Goal: Navigation & Orientation: Find specific page/section

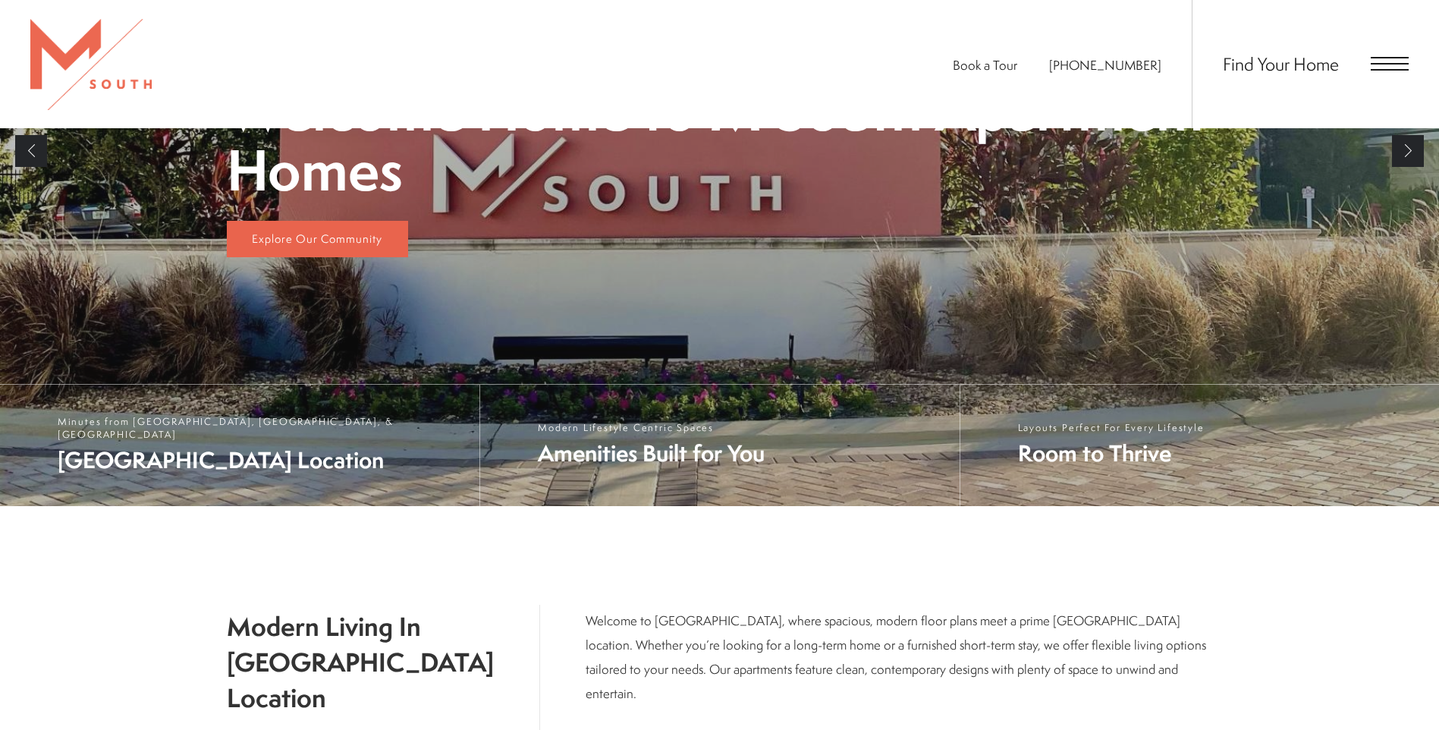
scroll to position [437, 0]
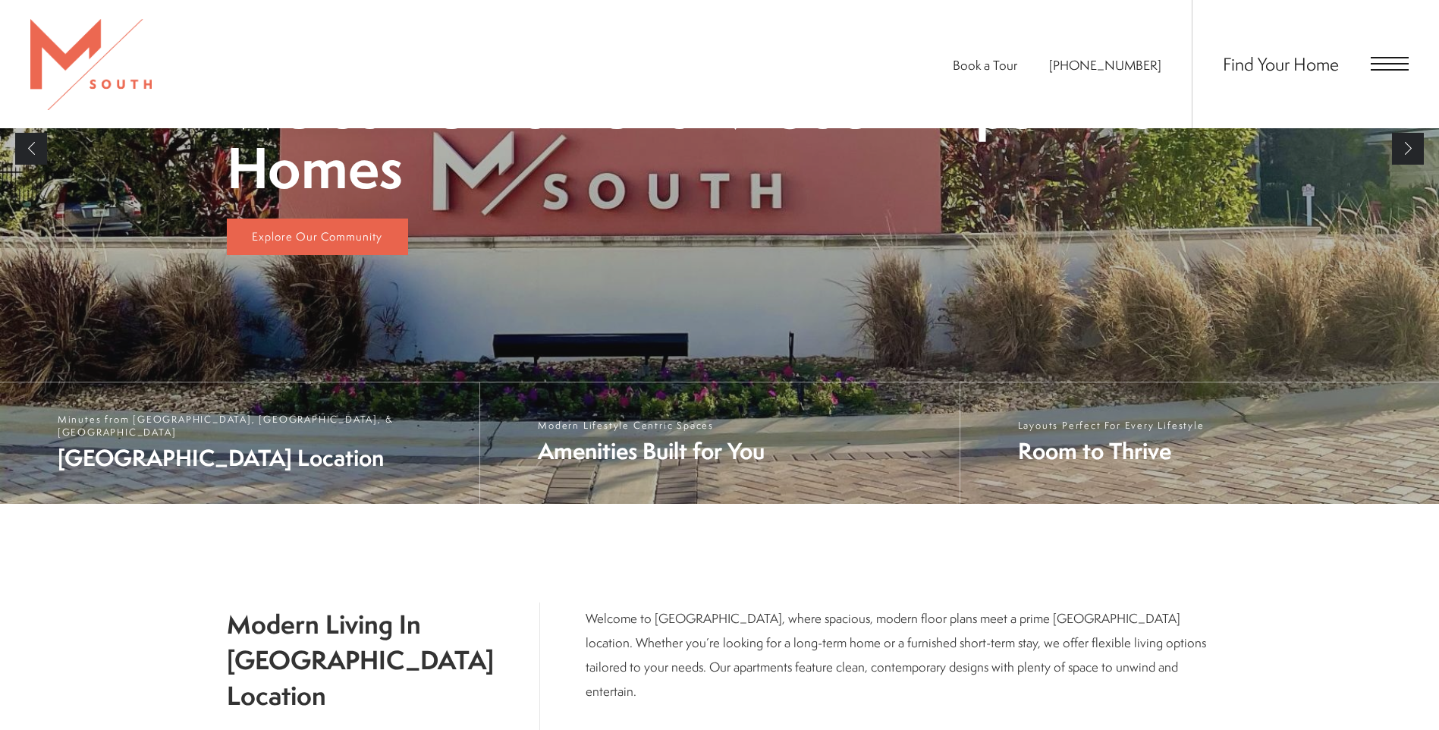
click at [1410, 152] on link "Next" at bounding box center [1408, 149] width 32 height 32
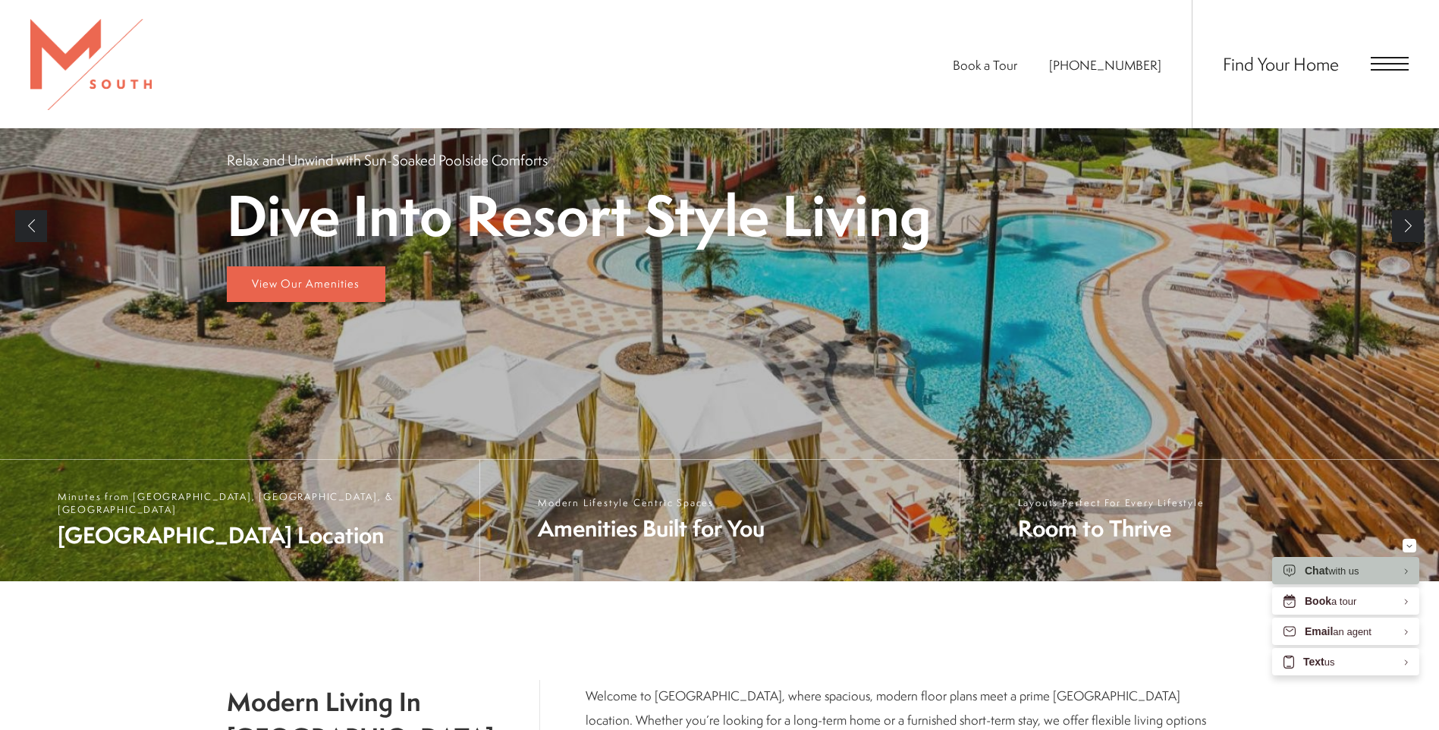
scroll to position [285, 0]
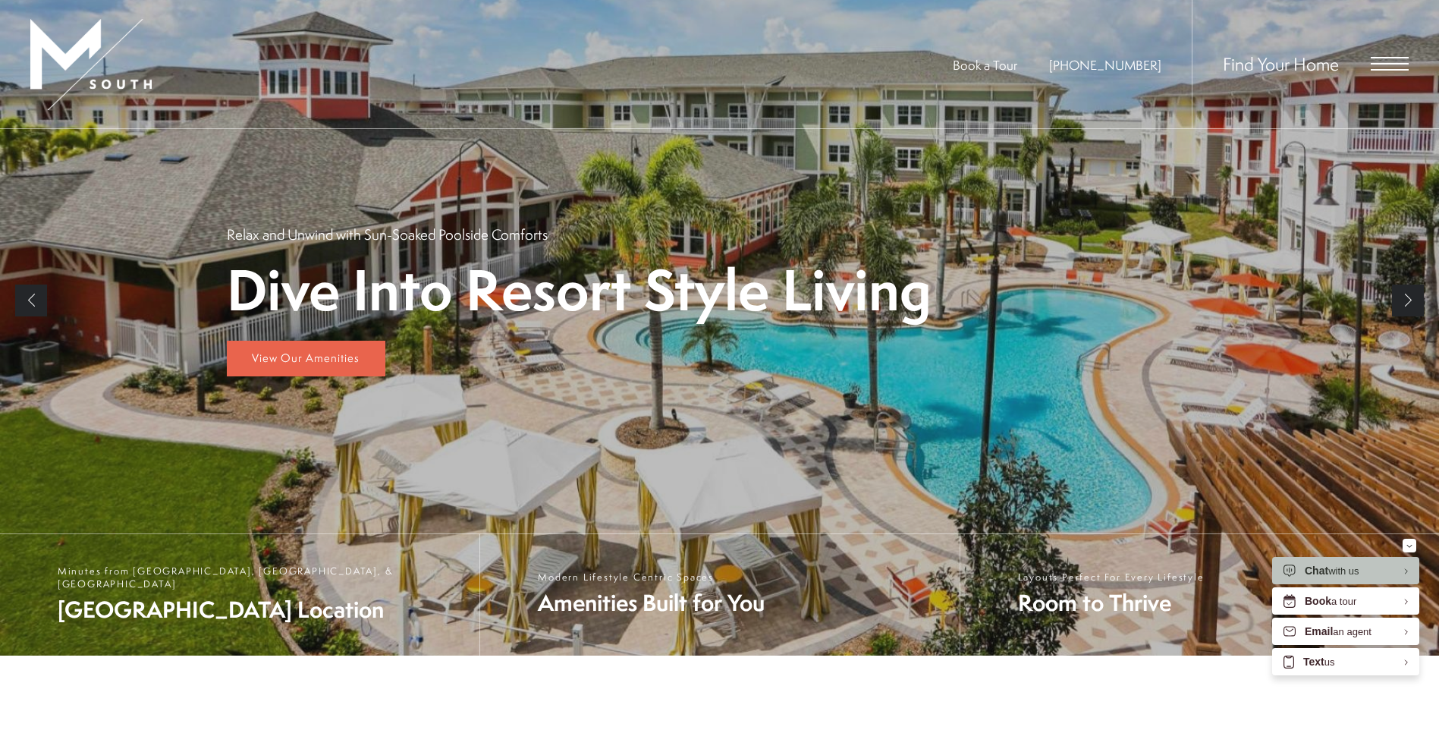
click at [1416, 298] on link "Next" at bounding box center [1408, 300] width 32 height 32
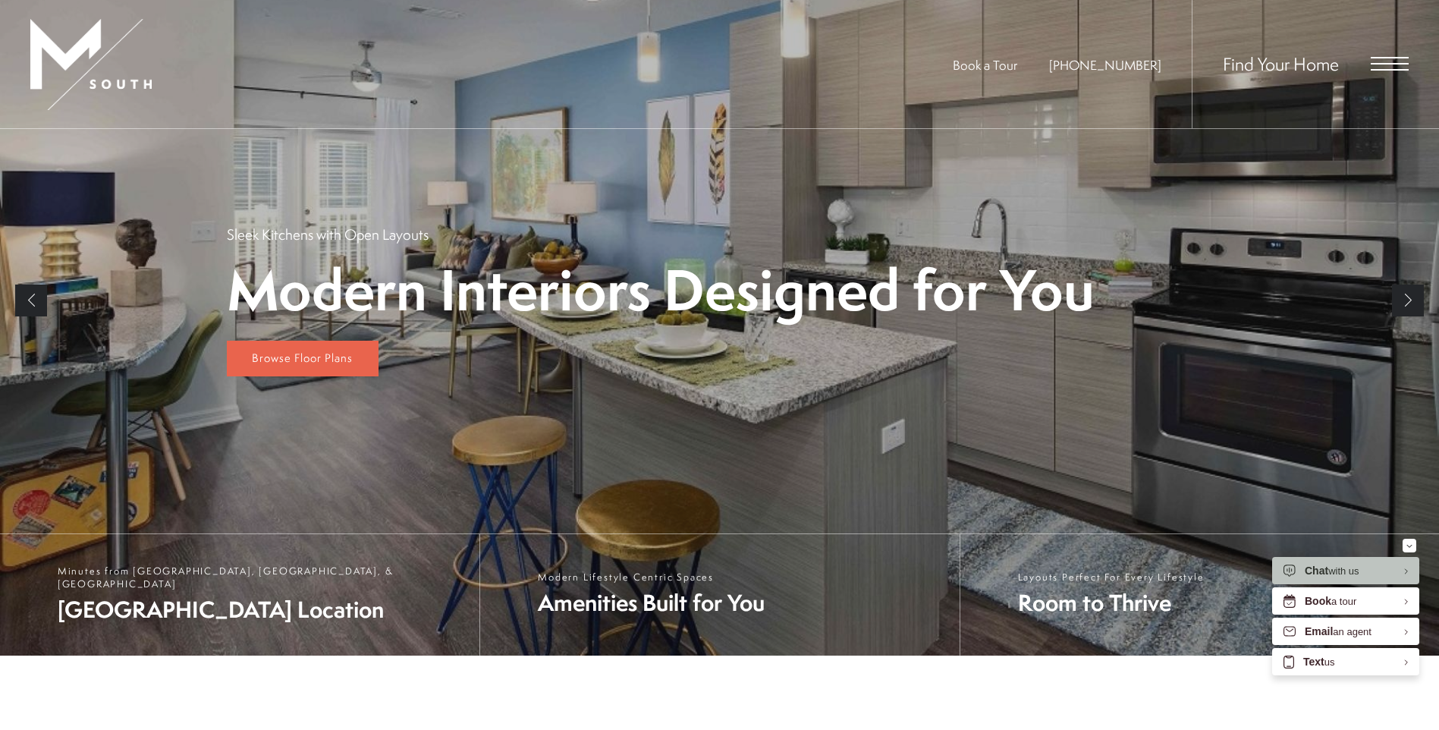
click at [1414, 298] on link "Next" at bounding box center [1408, 300] width 32 height 32
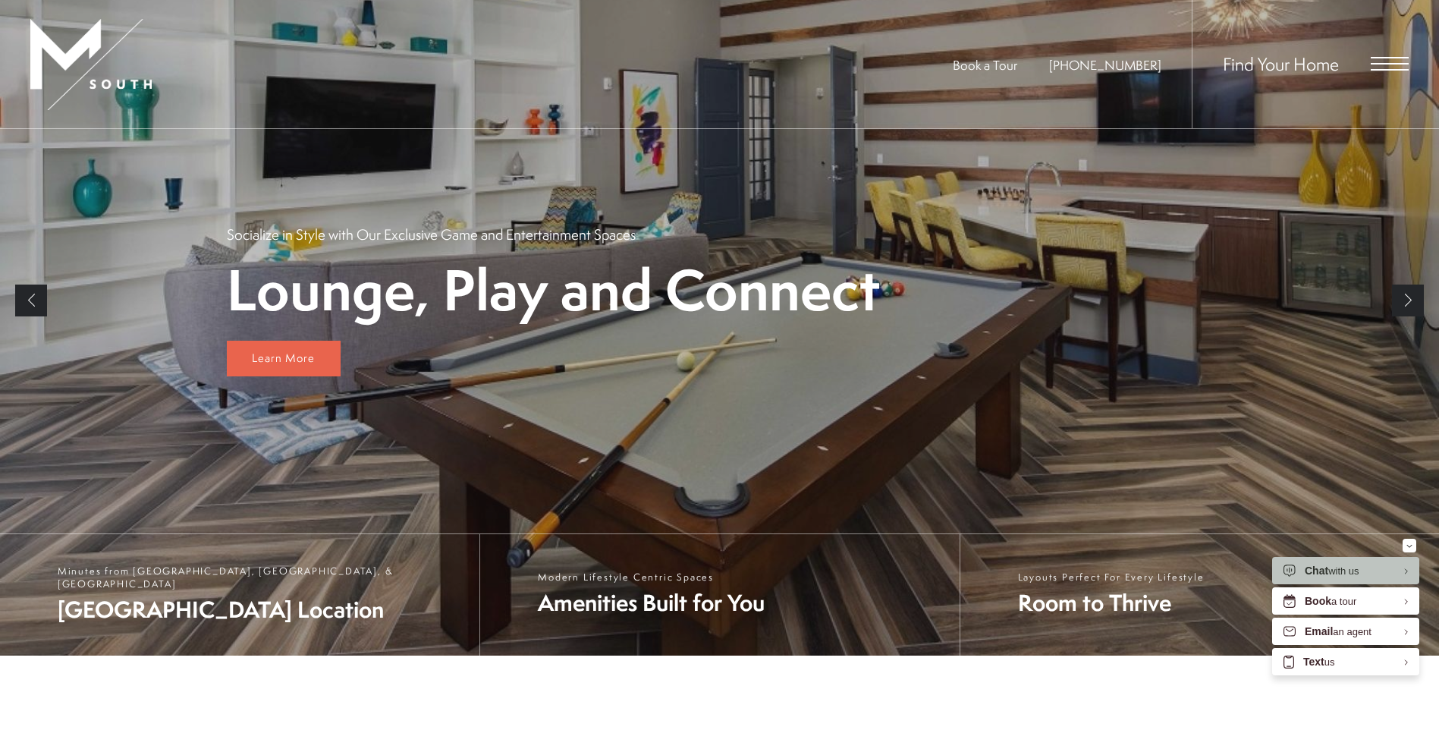
click at [1414, 298] on link "Next" at bounding box center [1408, 300] width 32 height 32
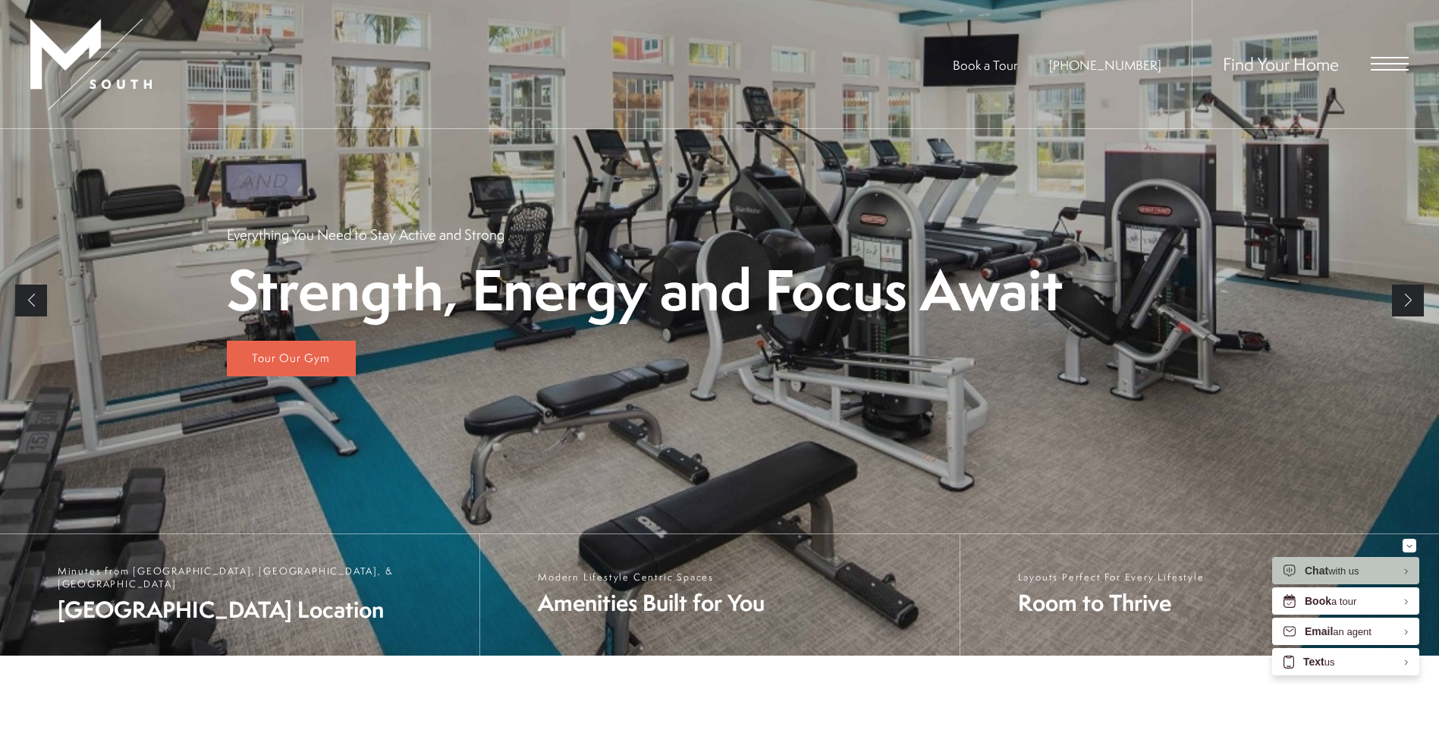
click at [1414, 298] on link "Next" at bounding box center [1408, 300] width 32 height 32
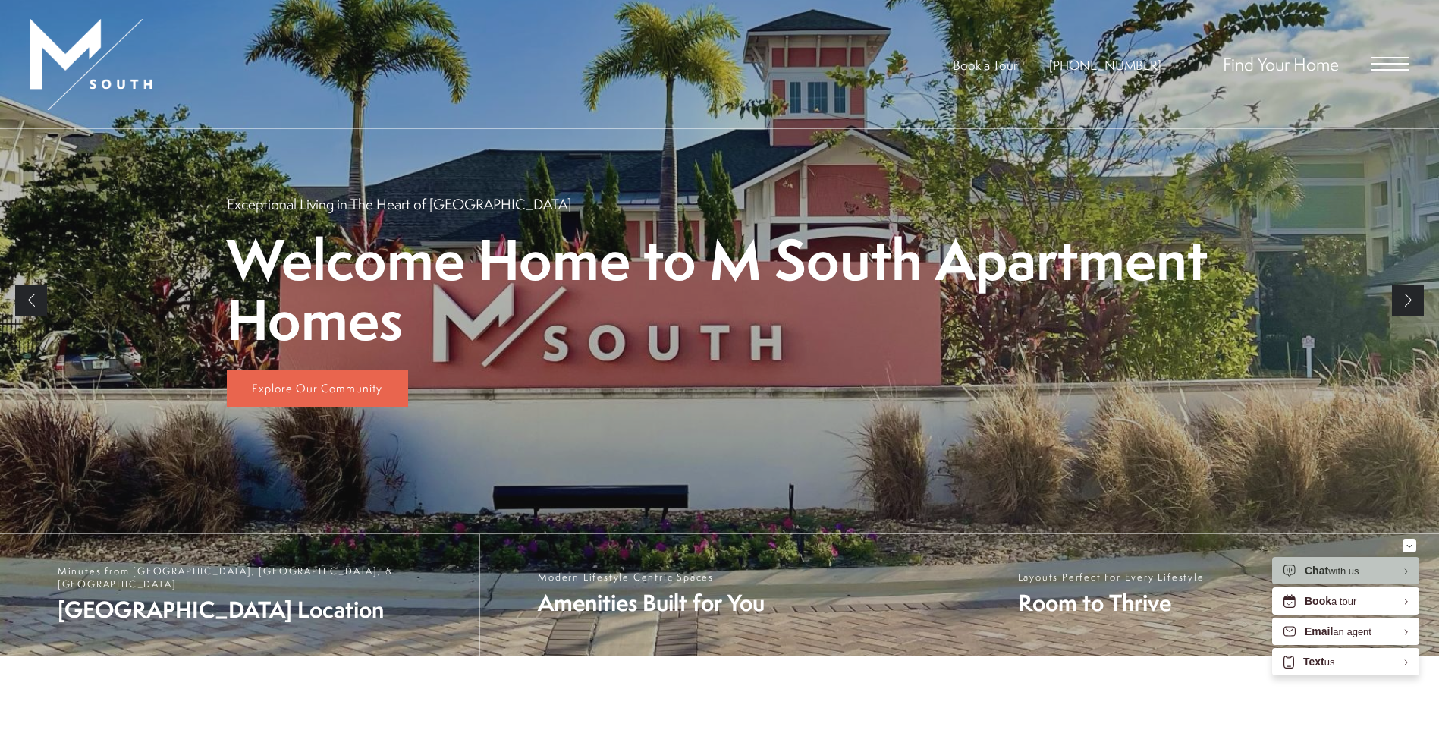
click at [1414, 298] on link "Next" at bounding box center [1408, 300] width 32 height 32
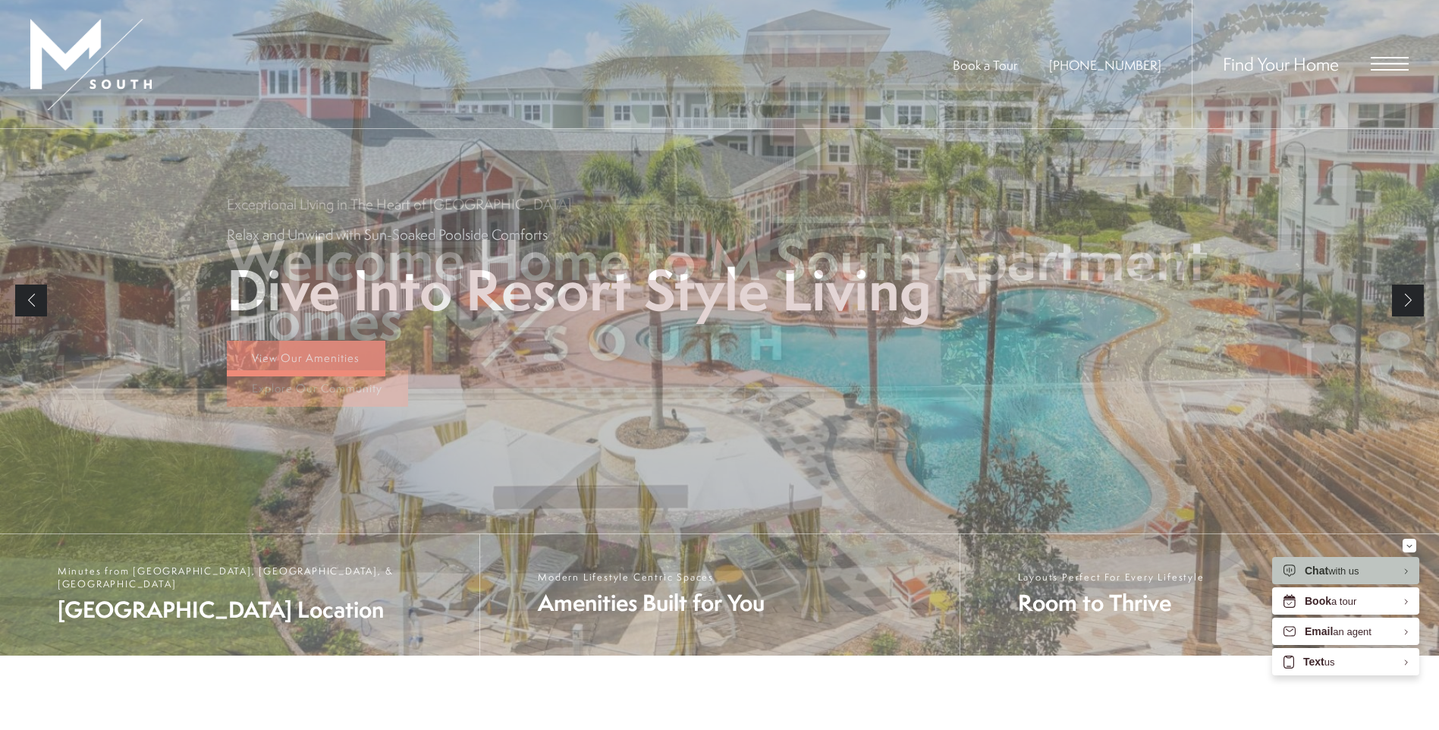
click at [1414, 298] on link "Next" at bounding box center [1408, 300] width 32 height 32
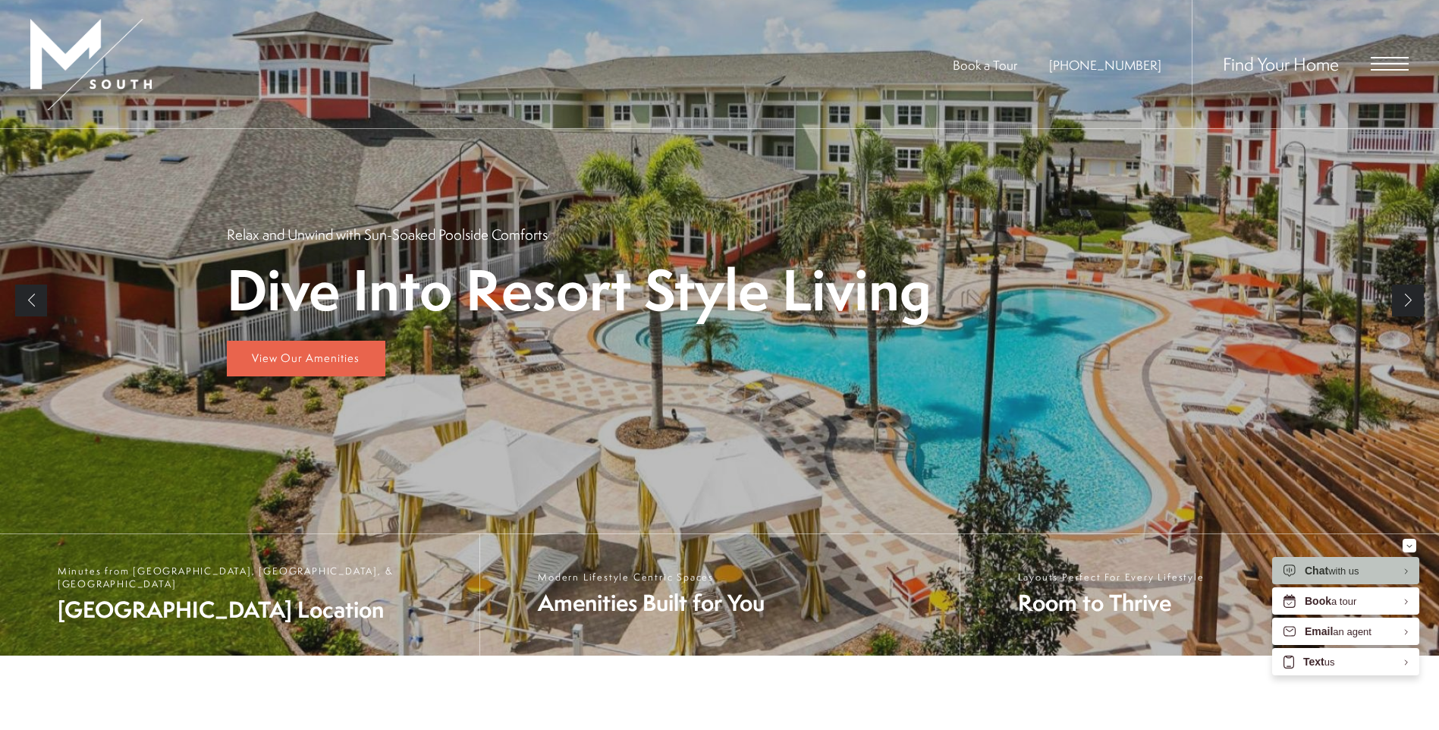
click at [1414, 298] on link "Next" at bounding box center [1408, 300] width 32 height 32
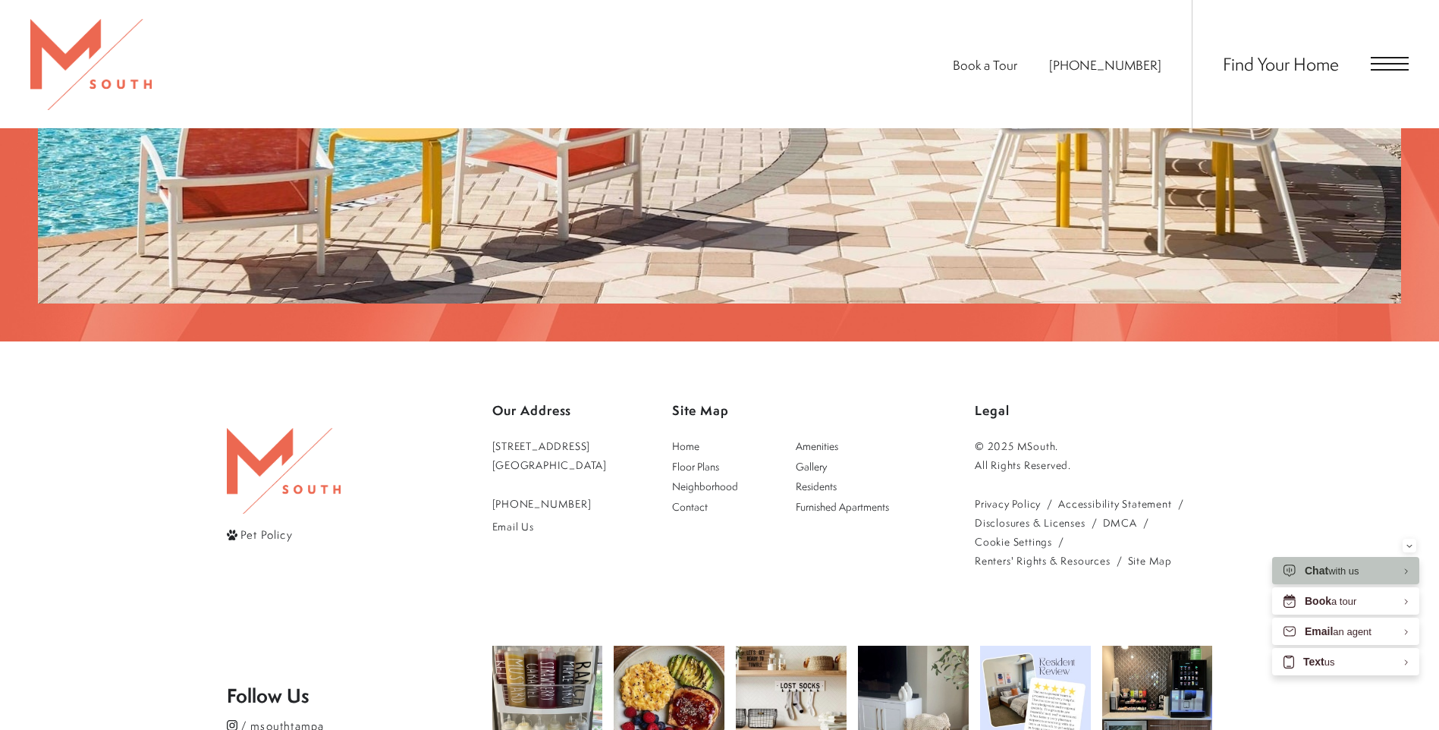
scroll to position [3175, 0]
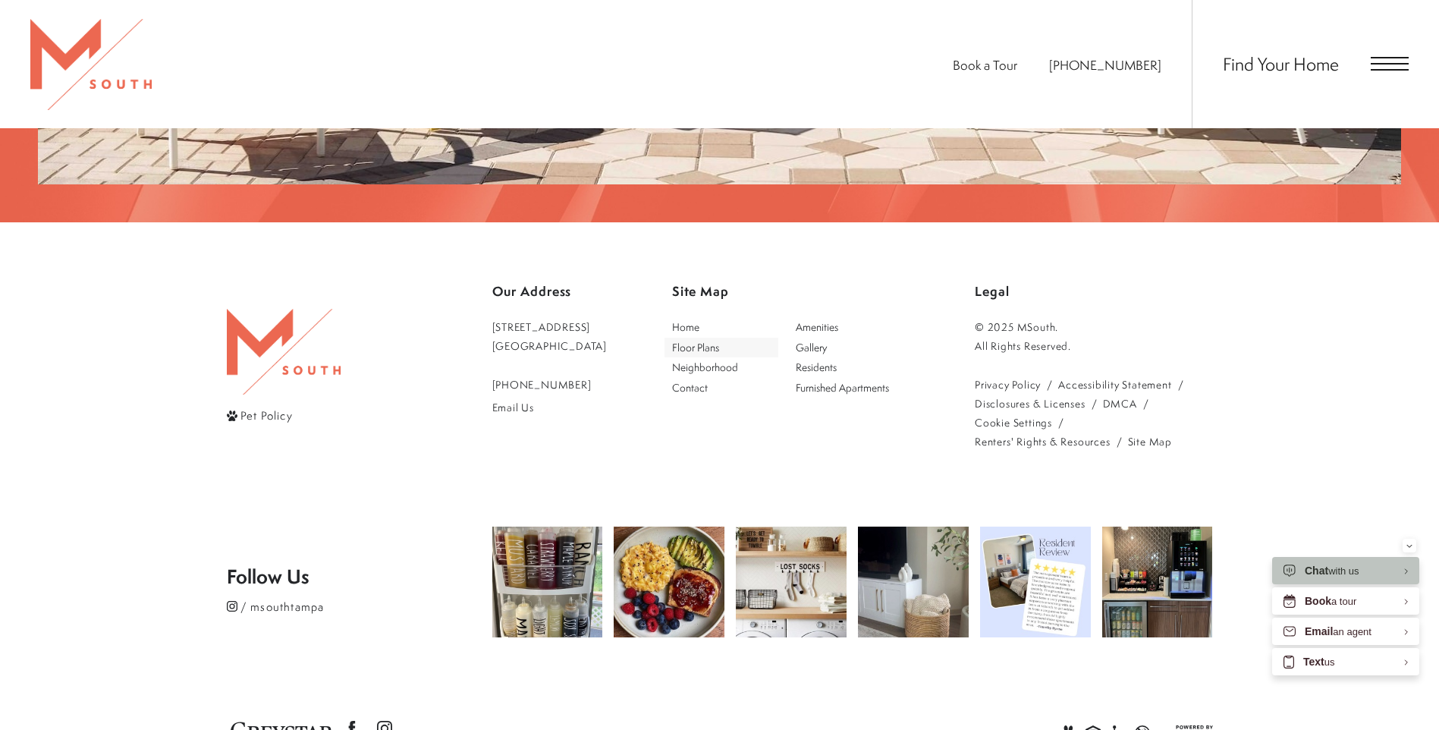
click at [708, 340] on span "Floor Plans" at bounding box center [695, 347] width 47 height 14
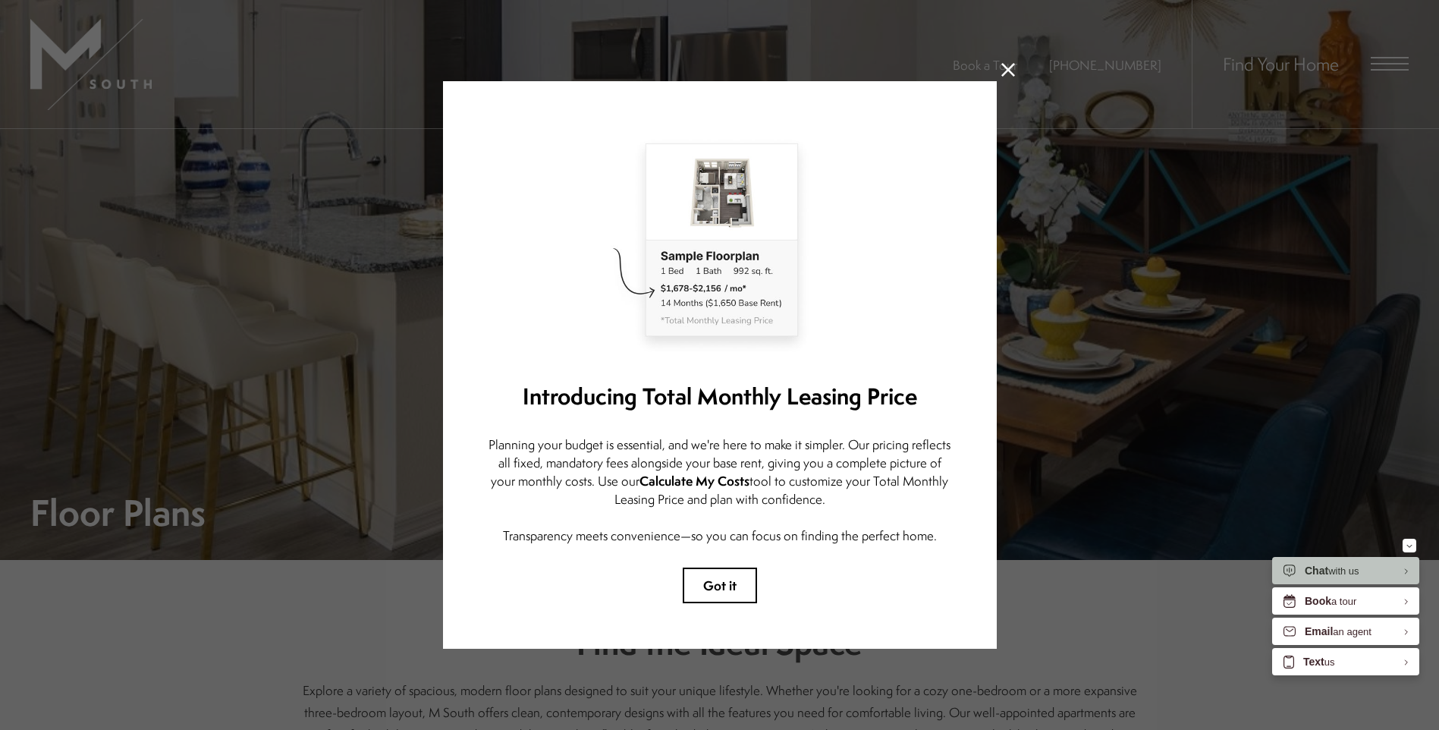
click at [1004, 68] on icon at bounding box center [1008, 70] width 14 height 14
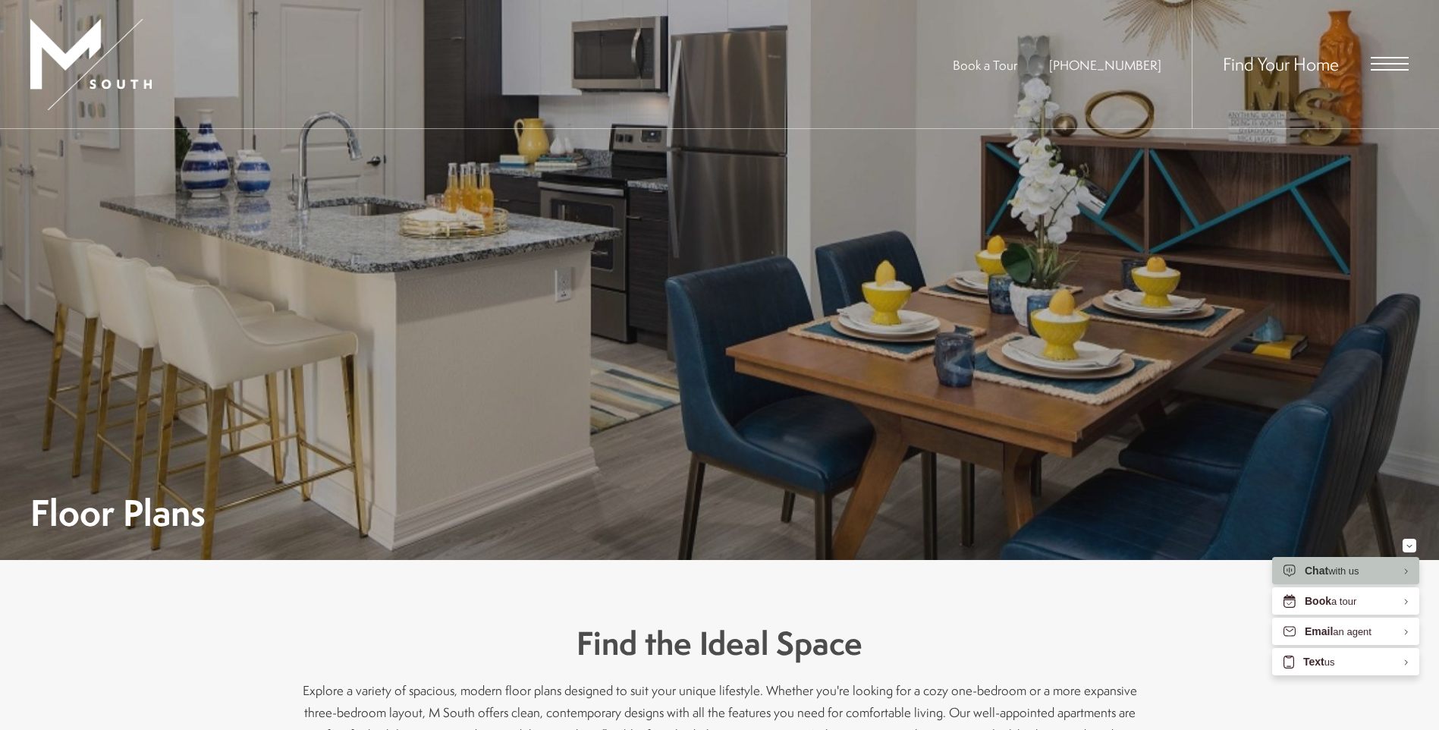
drag, startPoint x: 1288, startPoint y: 64, endPoint x: 1323, endPoint y: 64, distance: 35.7
click at [1288, 65] on span "Find Your Home" at bounding box center [1281, 64] width 116 height 24
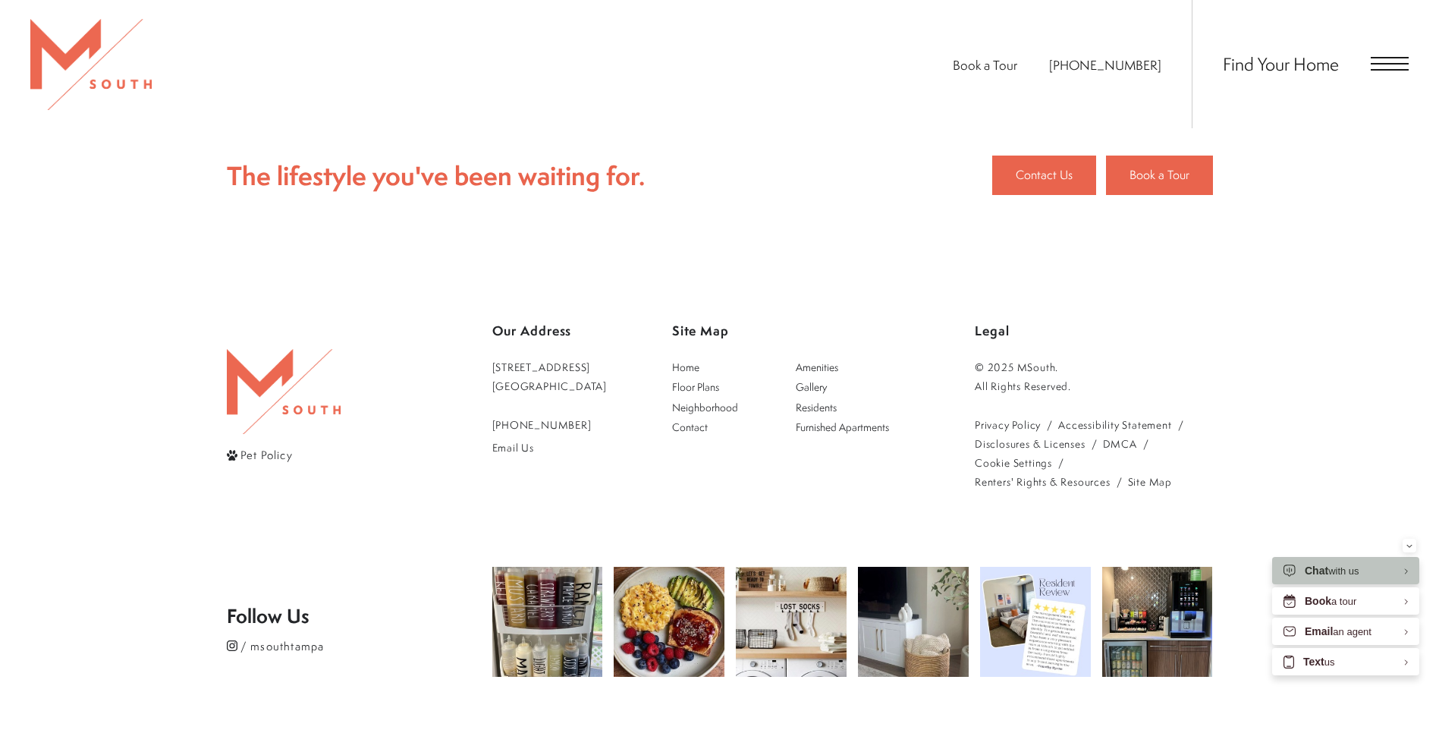
scroll to position [3489, 0]
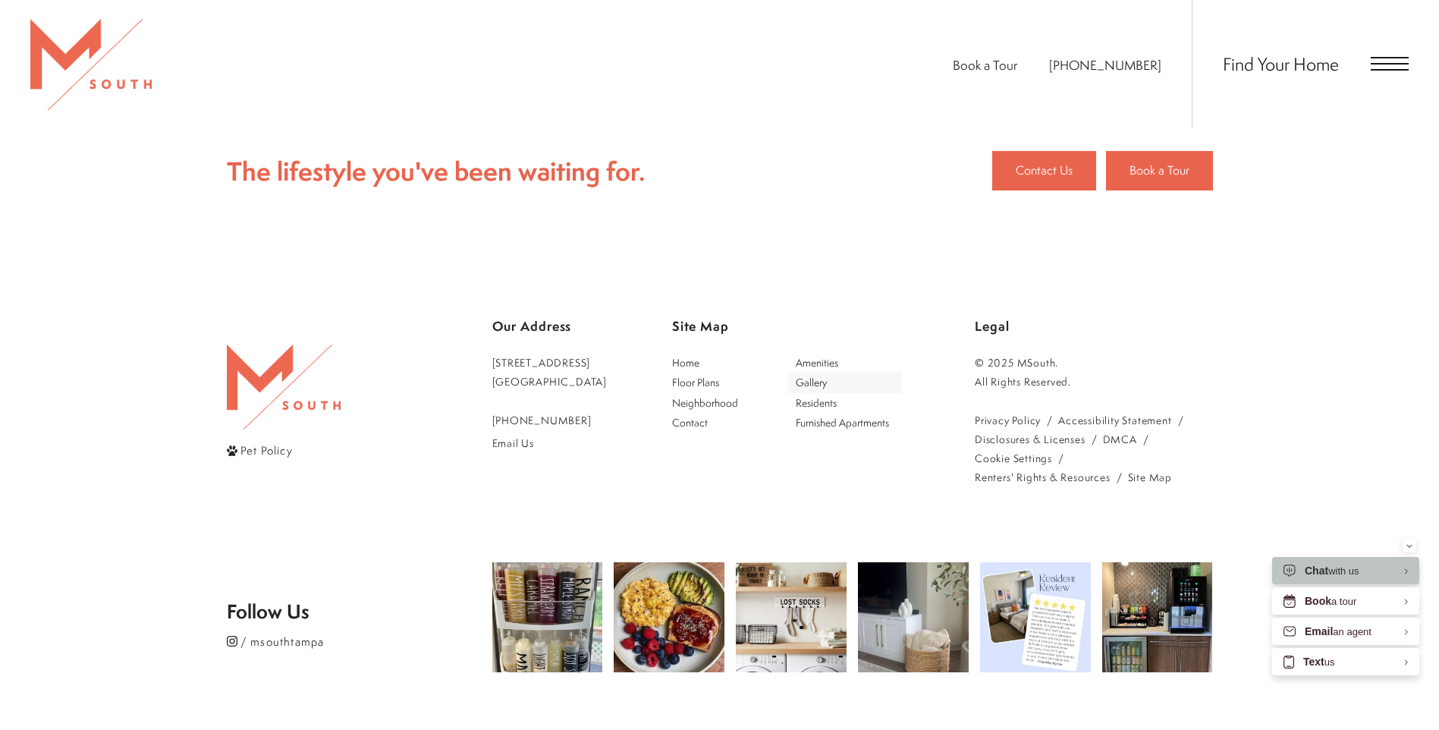
click at [827, 375] on span "Gallery" at bounding box center [811, 382] width 31 height 14
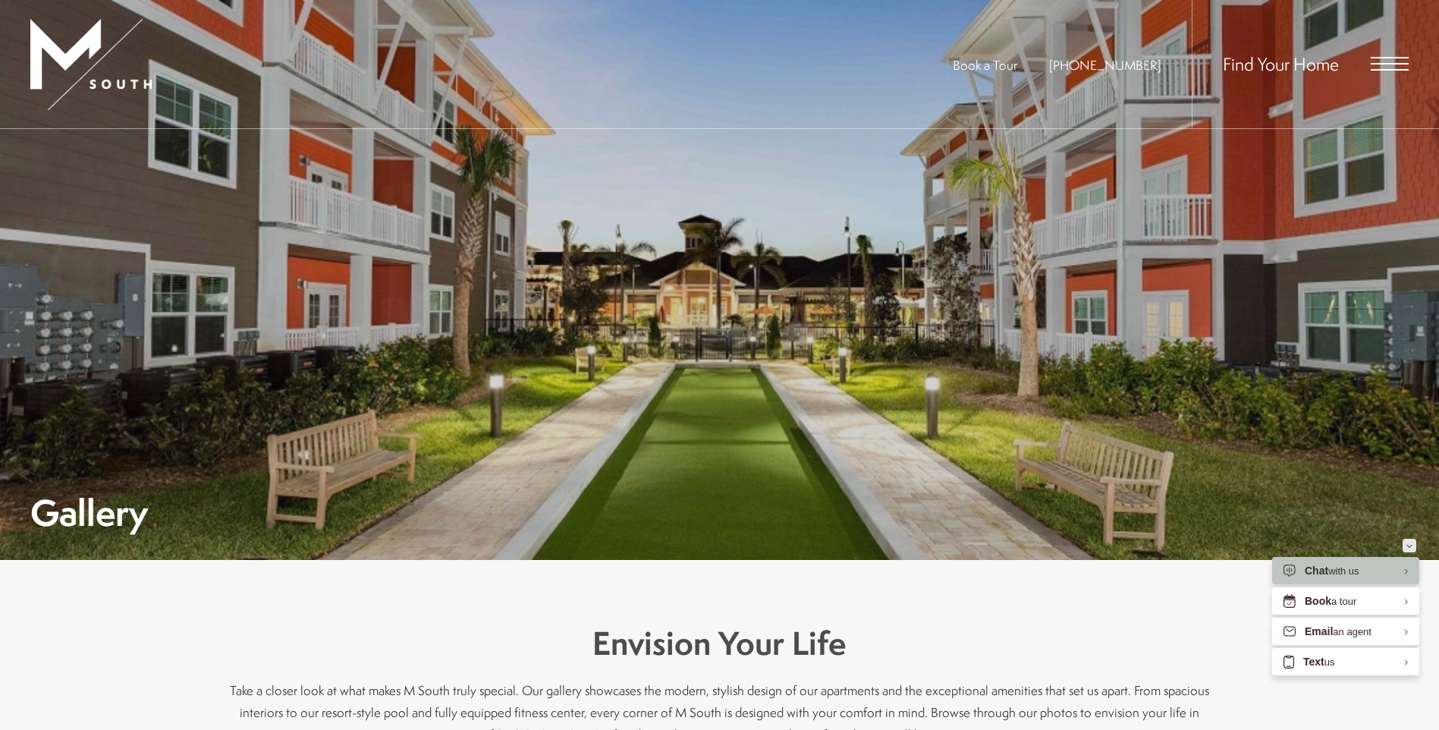
click at [1410, 542] on div "Minimize" at bounding box center [1409, 545] width 6 height 14
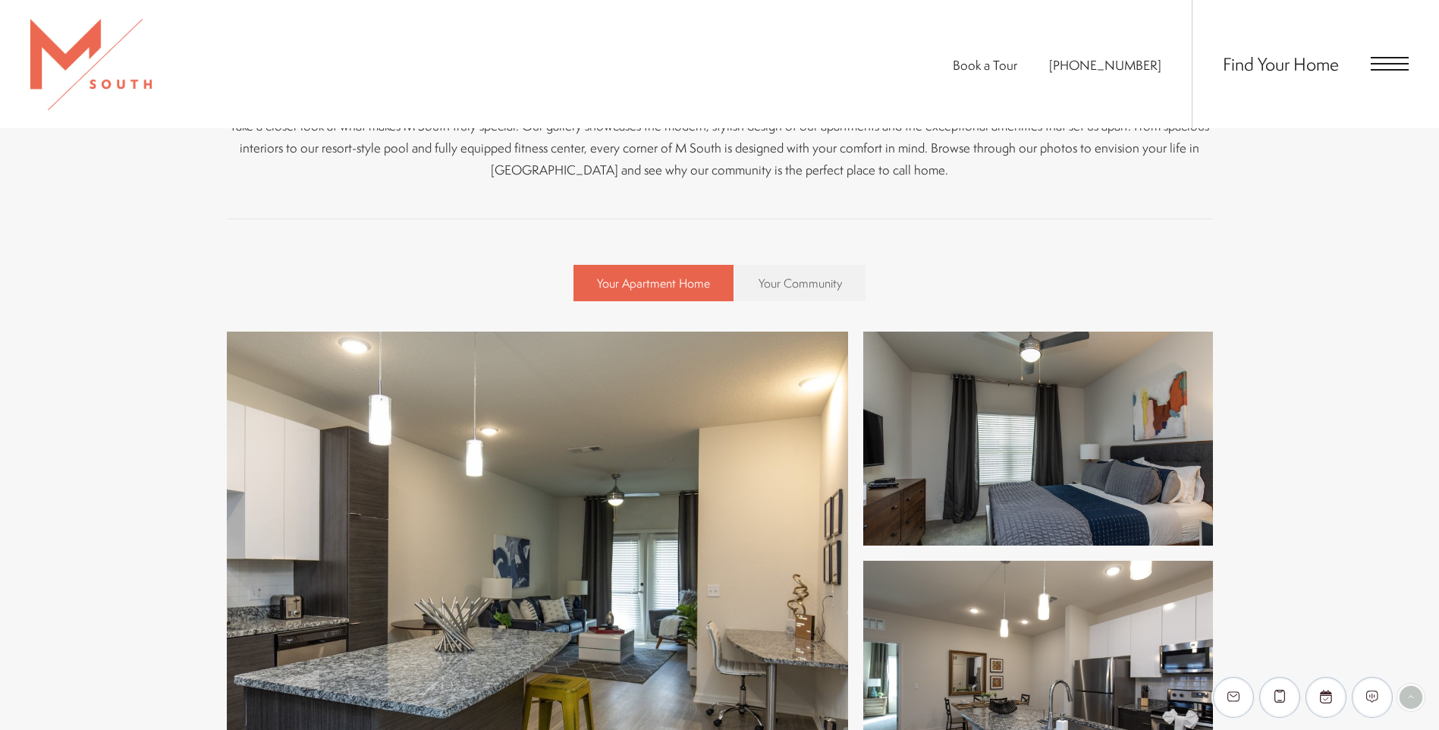
scroll to position [607, 0]
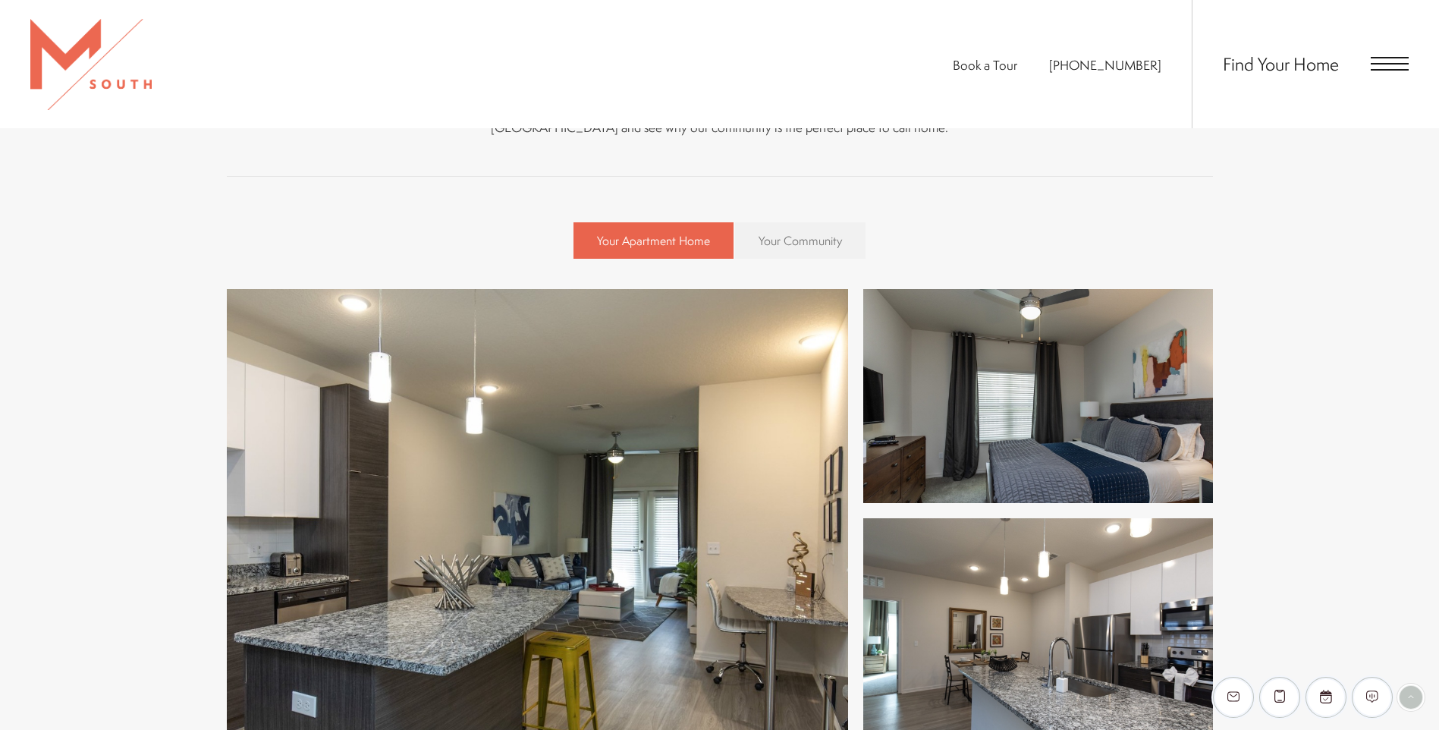
click at [781, 240] on span "Your Community" at bounding box center [799, 240] width 83 height 17
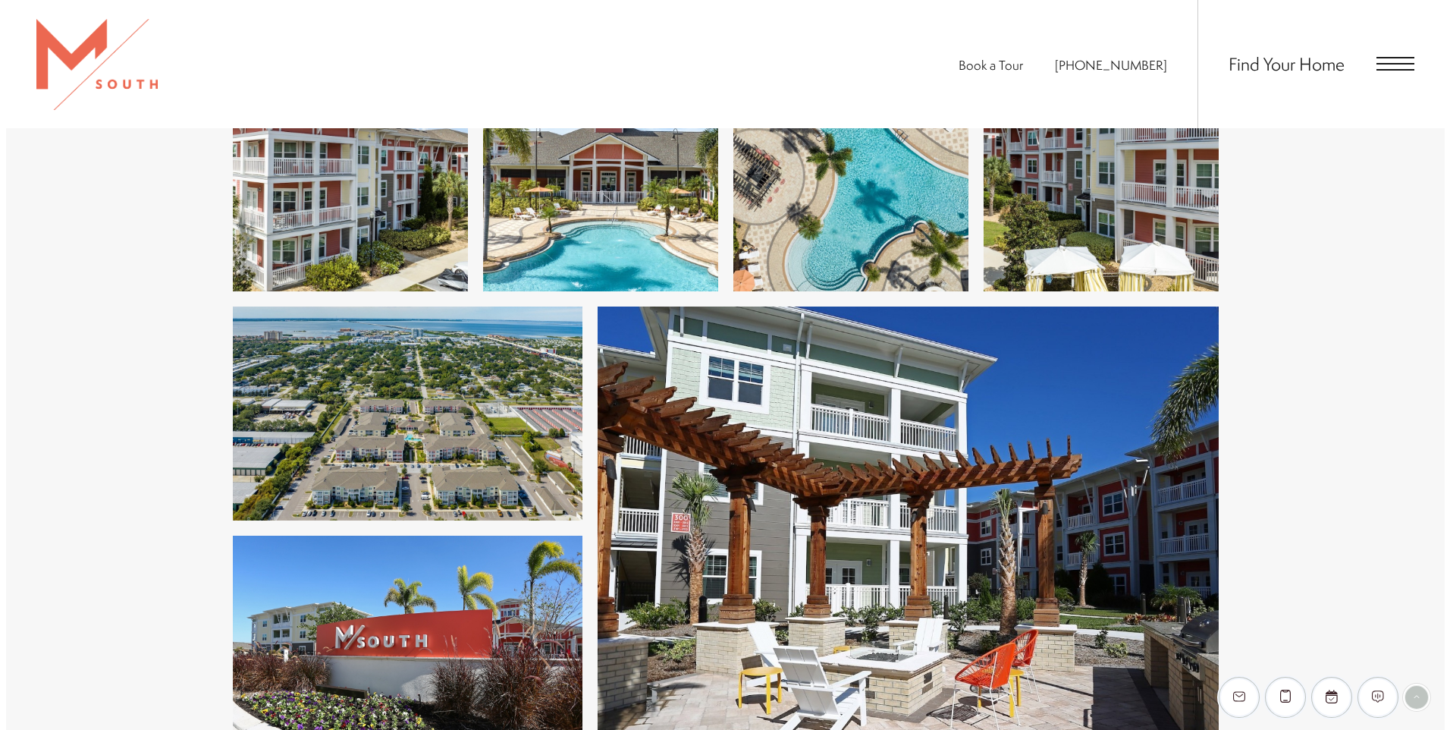
scroll to position [2351, 0]
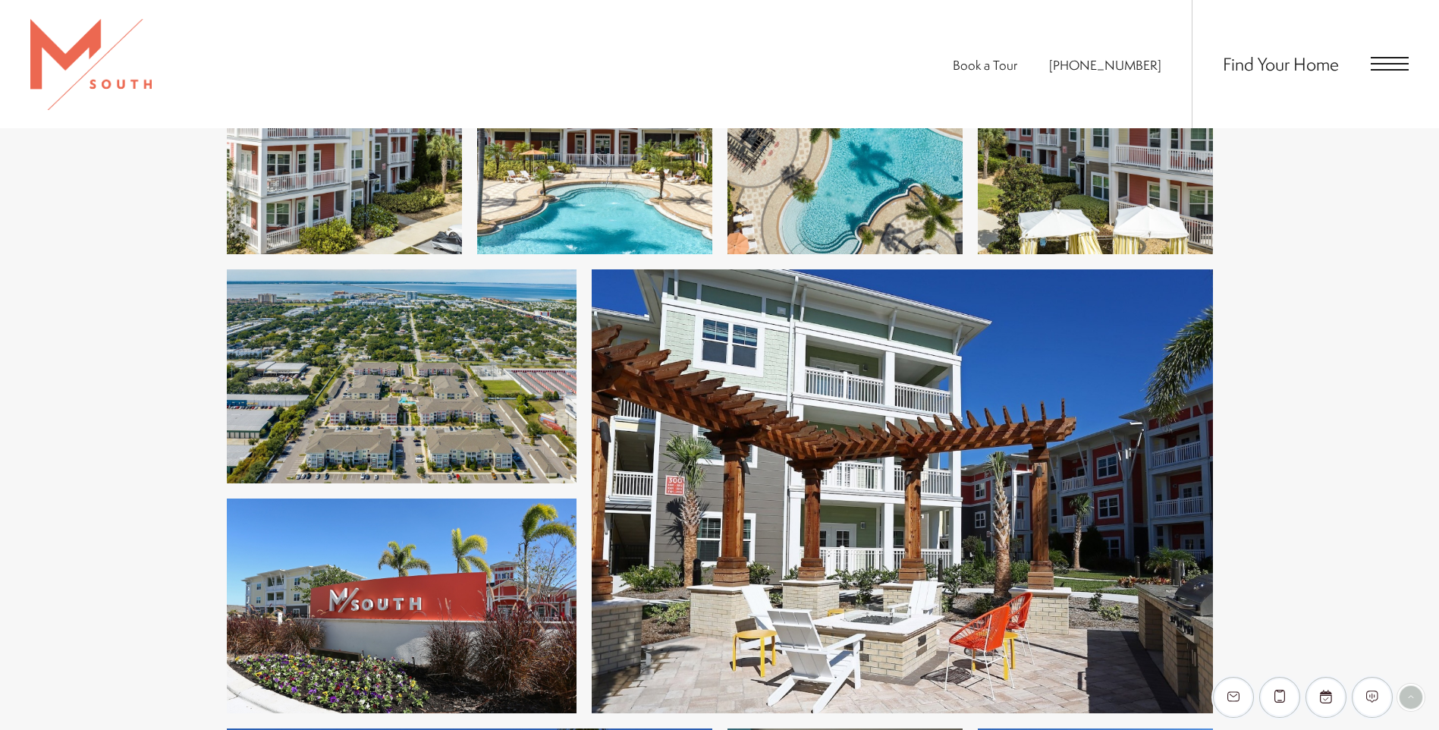
click at [514, 394] on img at bounding box center [402, 376] width 350 height 214
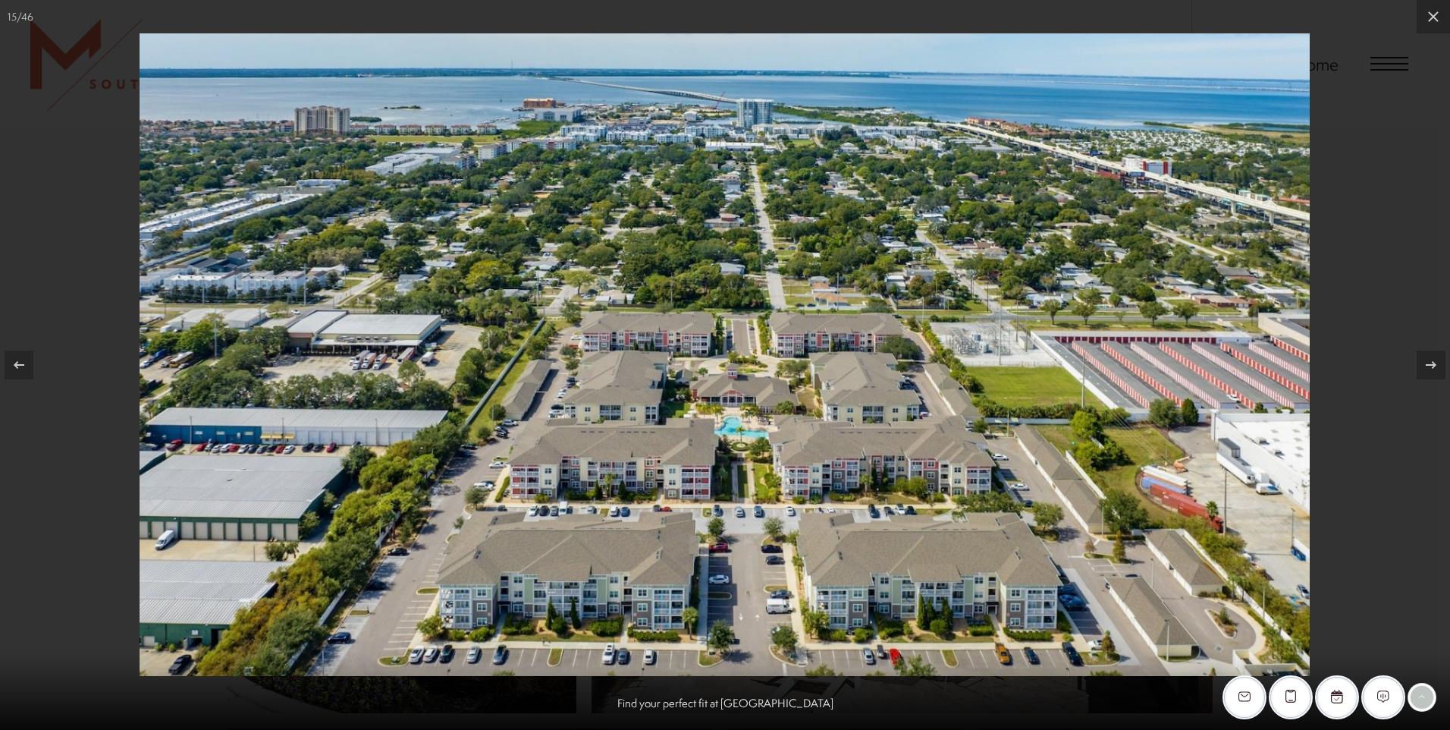
click at [850, 391] on img at bounding box center [725, 354] width 1170 height 642
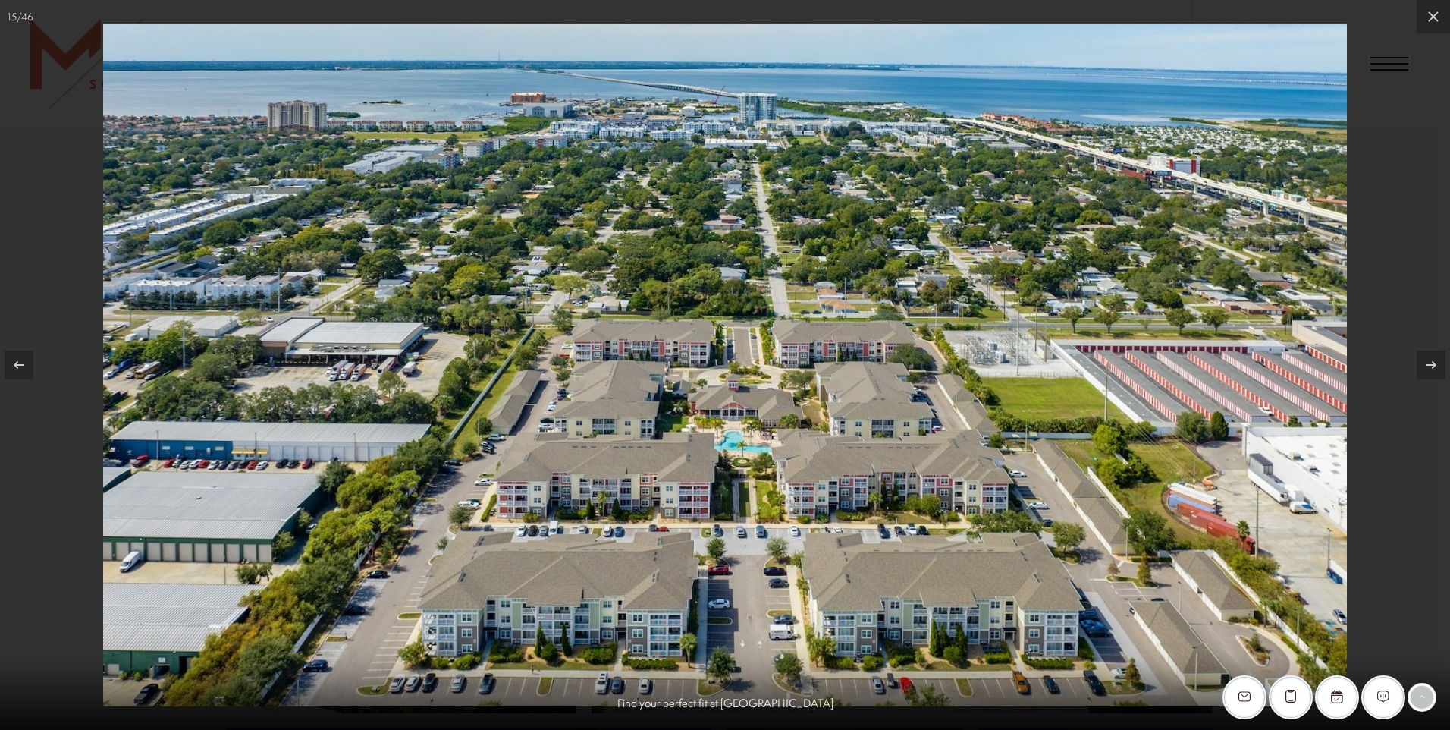
click at [849, 388] on img at bounding box center [725, 365] width 1244 height 683
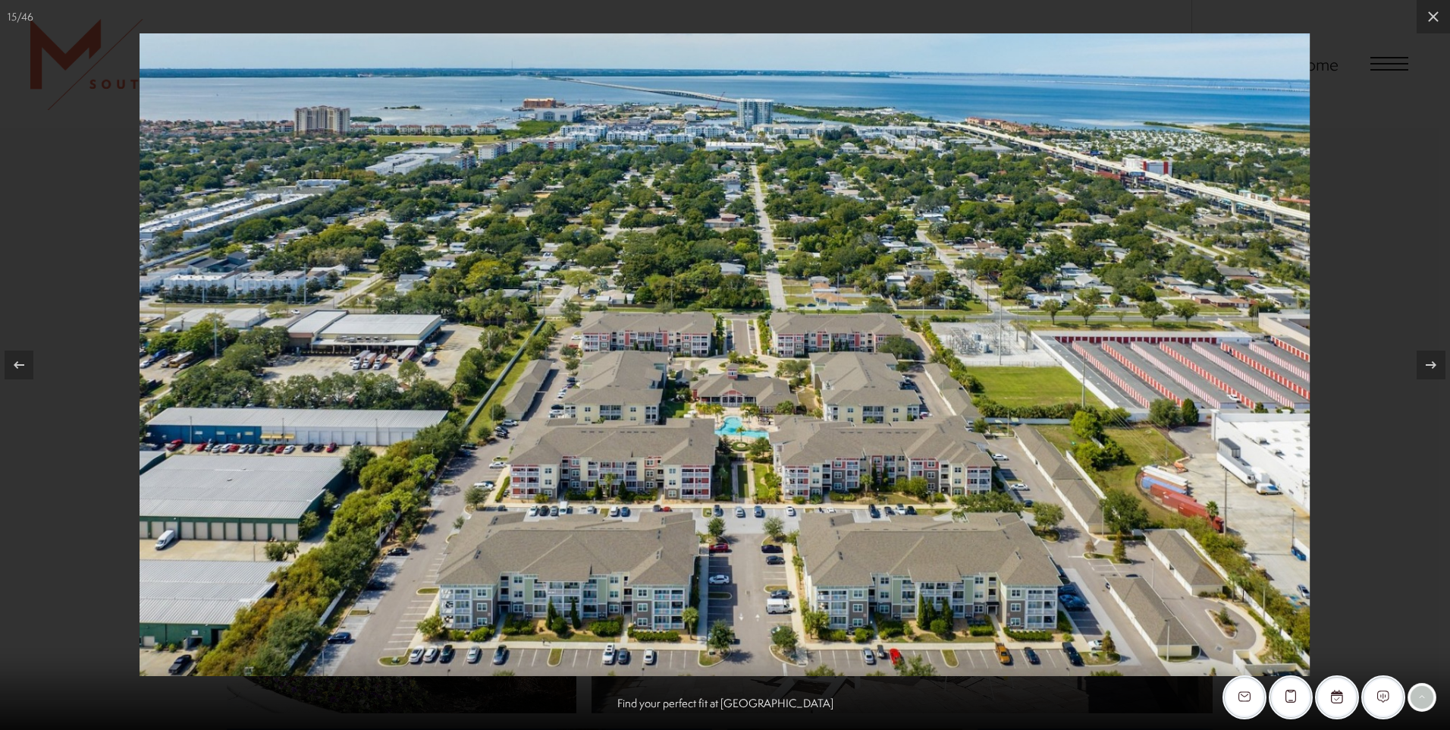
click at [849, 388] on img at bounding box center [725, 354] width 1170 height 642
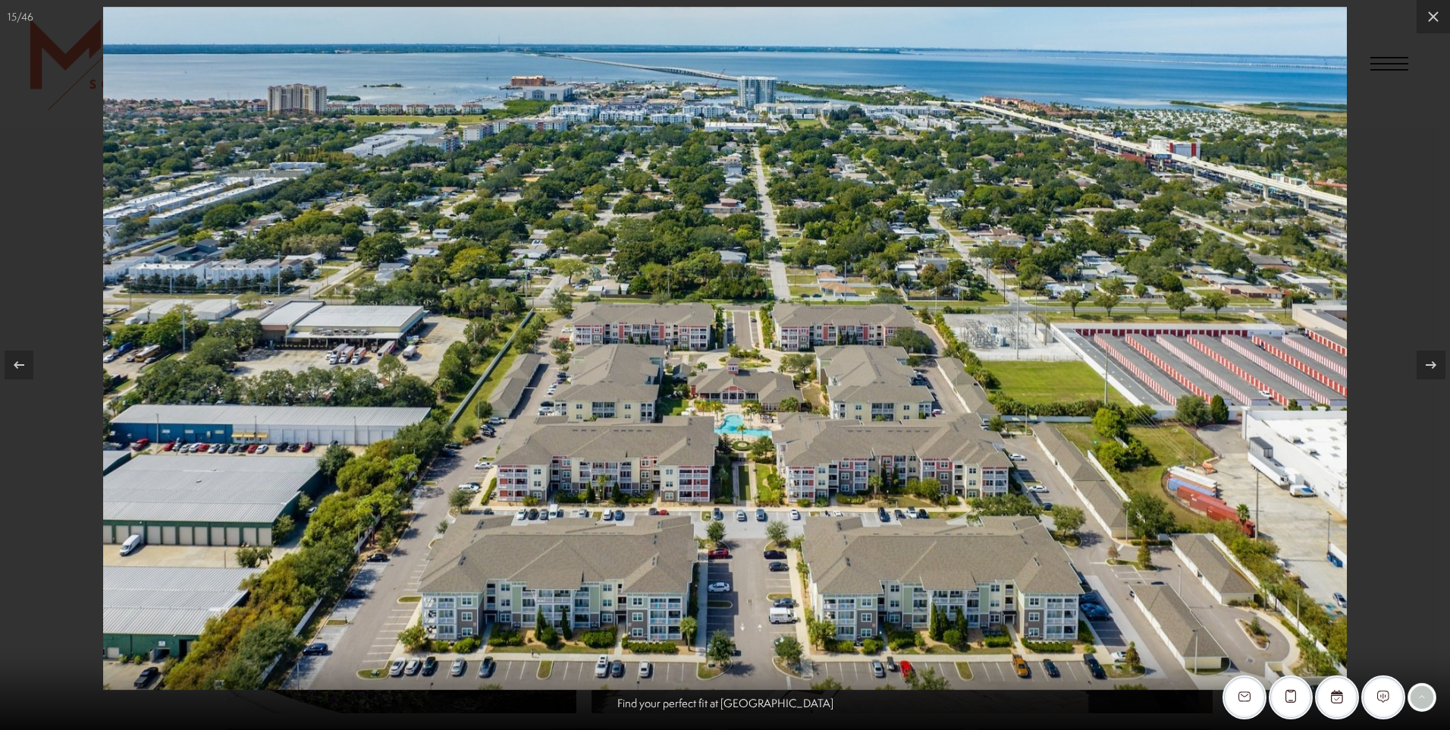
drag, startPoint x: 849, startPoint y: 387, endPoint x: 853, endPoint y: 331, distance: 56.3
click at [853, 331] on img at bounding box center [725, 348] width 1244 height 683
